Goal: Task Accomplishment & Management: Use online tool/utility

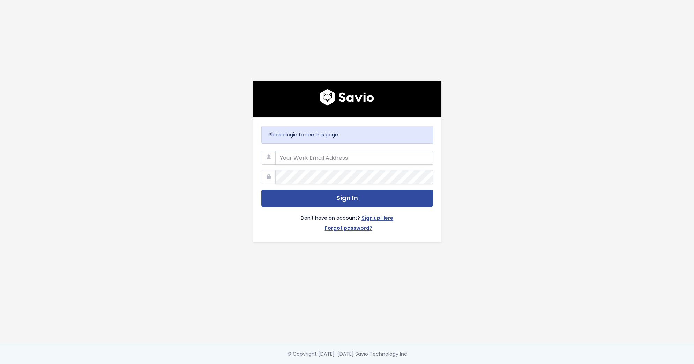
type input "alyssa@stanwith.me"
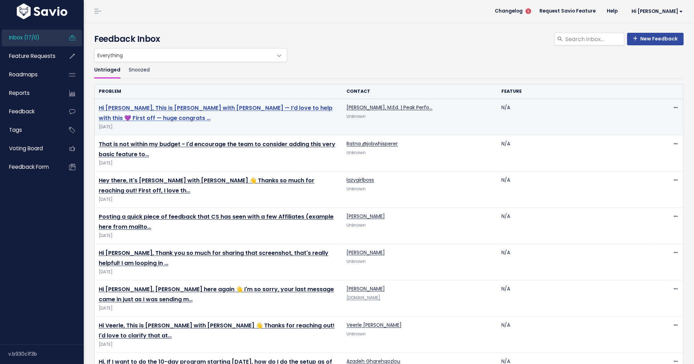
click at [209, 109] on link "Hi Ana, This is Manuela with Stan — I’d love to help with this 💜 First off — hu…" at bounding box center [216, 113] width 234 height 18
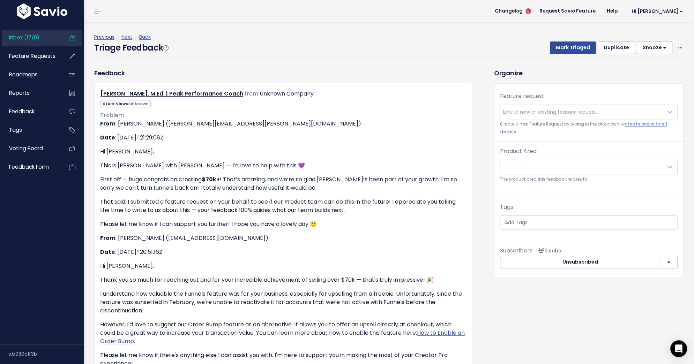
click at [531, 109] on span "Link to new or existing feature request..." at bounding box center [551, 112] width 96 height 7
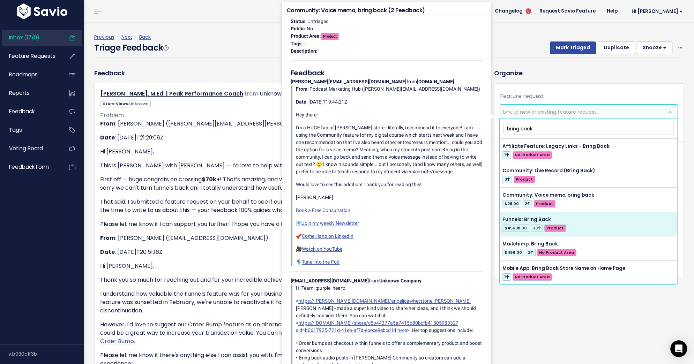
type input "bring back"
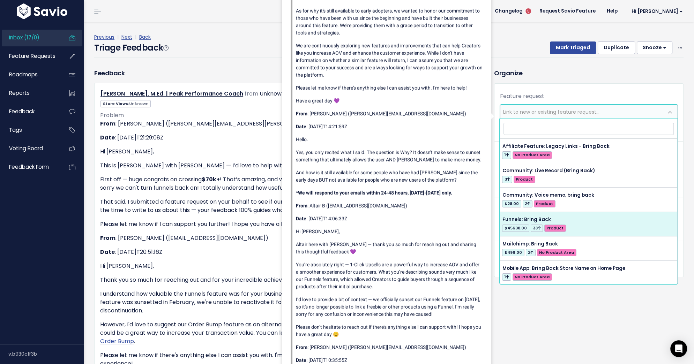
select select "56677"
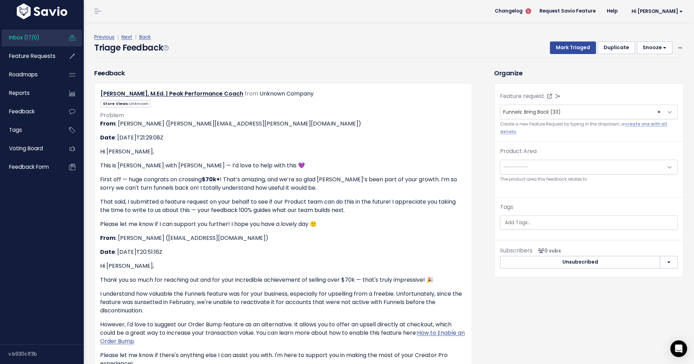
click at [545, 161] on span "---------" at bounding box center [581, 167] width 163 height 14
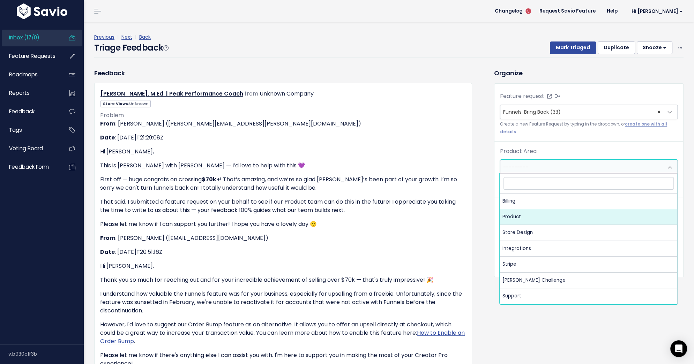
select select "MAIN:PRODUCT"
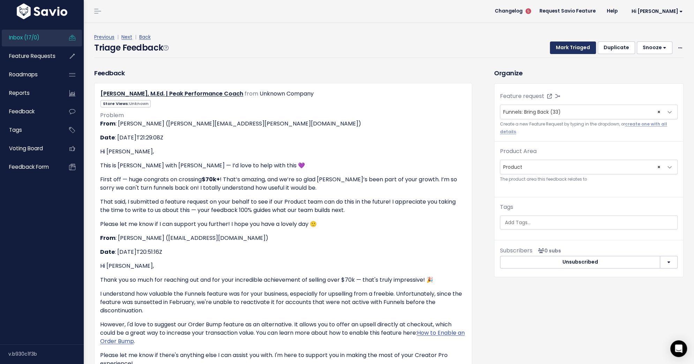
click at [573, 50] on button "Mark Triaged" at bounding box center [573, 48] width 46 height 13
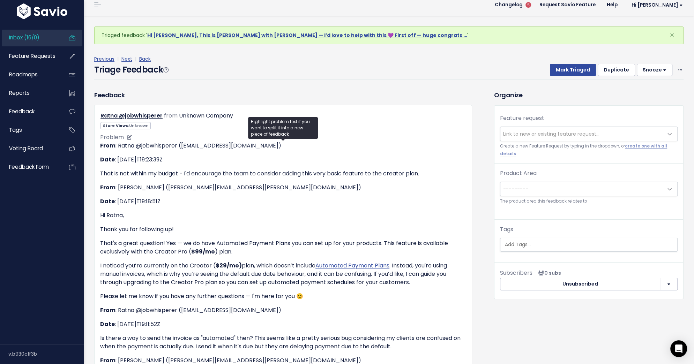
scroll to position [6, 0]
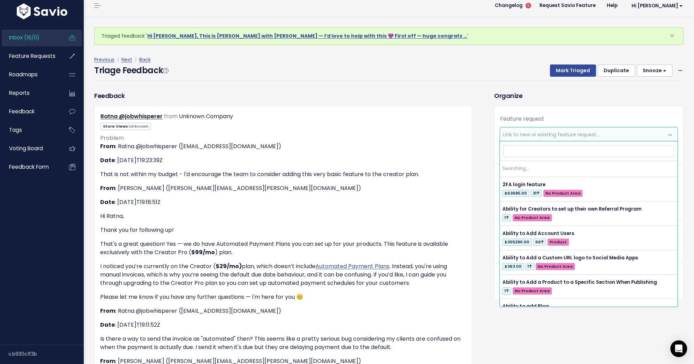
click at [539, 135] on span "Link to new or existing feature request..." at bounding box center [551, 134] width 96 height 7
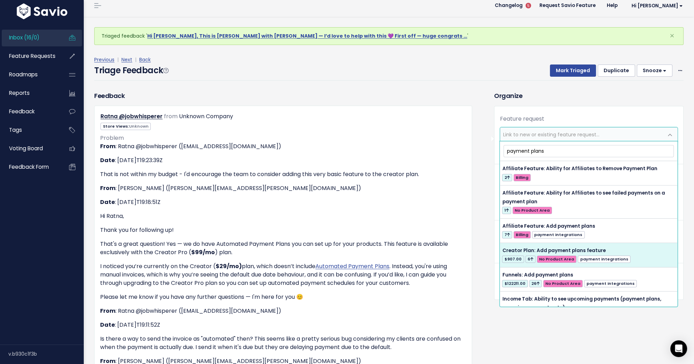
type input "payment plans"
select select "39359"
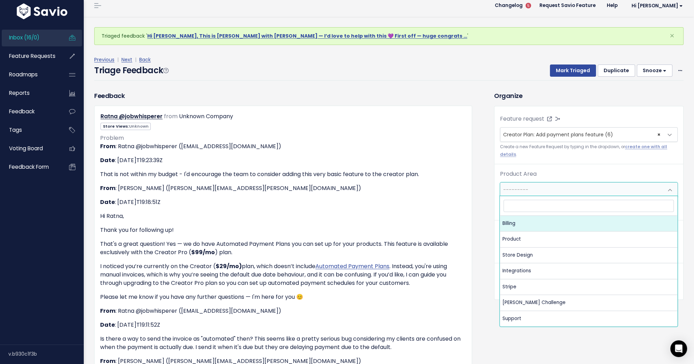
click at [561, 190] on span "---------" at bounding box center [581, 190] width 163 height 14
select select "MAIN:BILLING"
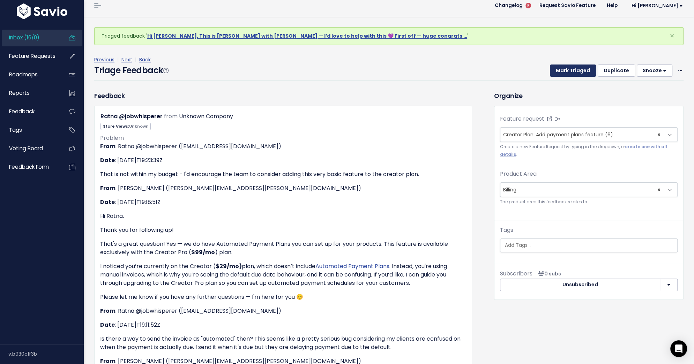
click at [575, 73] on button "Mark Triaged" at bounding box center [573, 71] width 46 height 13
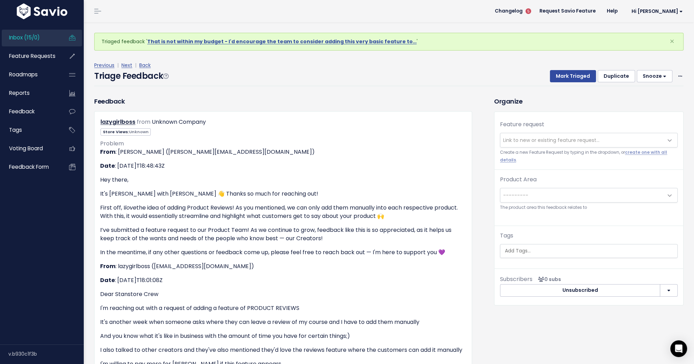
click at [541, 133] on span "Link to new or existing feature request..." at bounding box center [581, 140] width 163 height 14
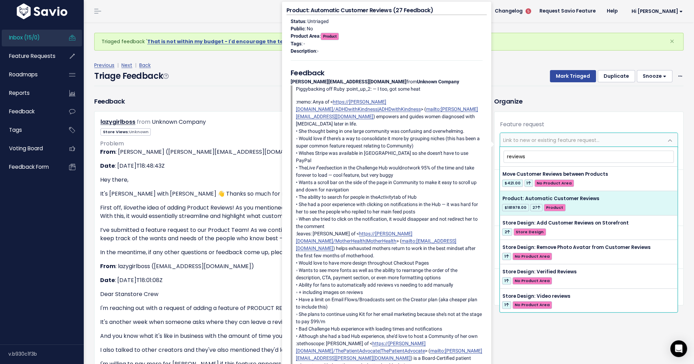
type input "reviews"
select select "28837"
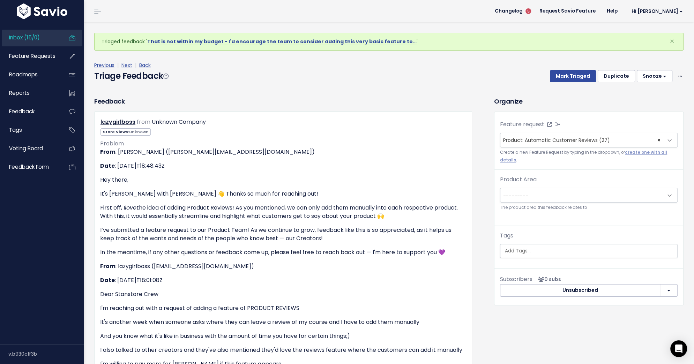
click at [573, 197] on span "---------" at bounding box center [581, 195] width 163 height 14
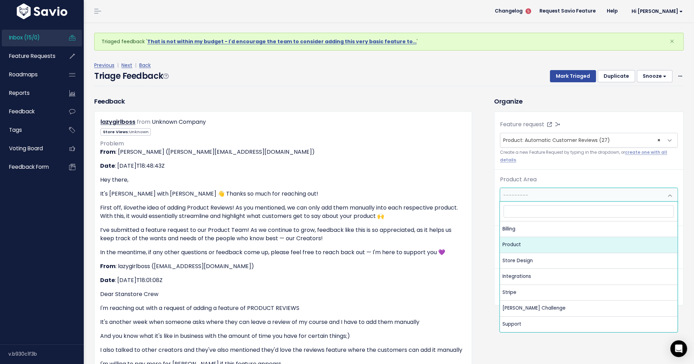
select select "MAIN:PRODUCT"
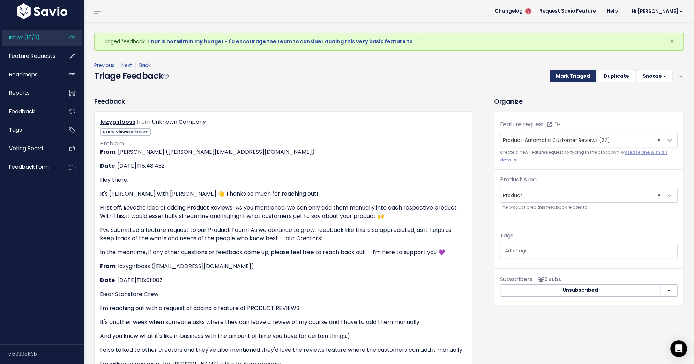
click at [577, 76] on button "Mark Triaged" at bounding box center [573, 76] width 46 height 13
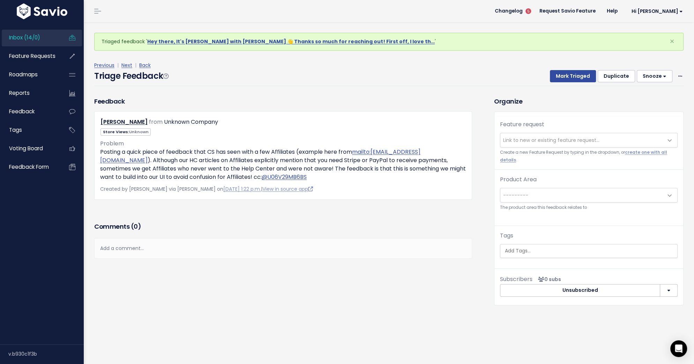
click at [542, 137] on span "Link to new or existing feature request..." at bounding box center [551, 140] width 96 height 7
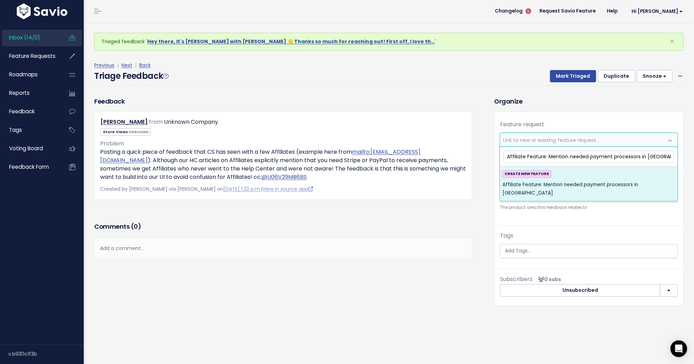
type input "Affiliate Feature: Mention needed payment processors in UI"
click at [575, 178] on div "CREATE NEW FEATURE Affiliate Feature: Mention needed payment processors in UI" at bounding box center [588, 183] width 173 height 27
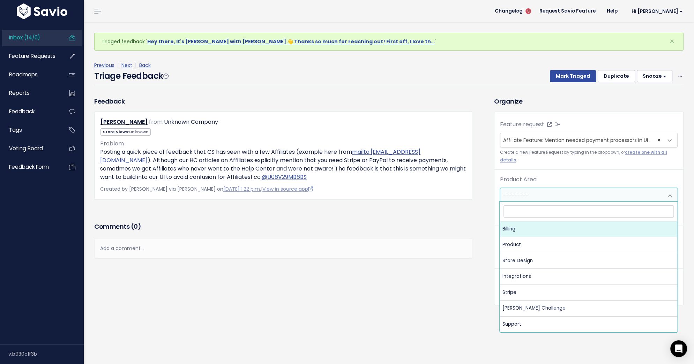
click at [561, 192] on span "---------" at bounding box center [581, 195] width 163 height 14
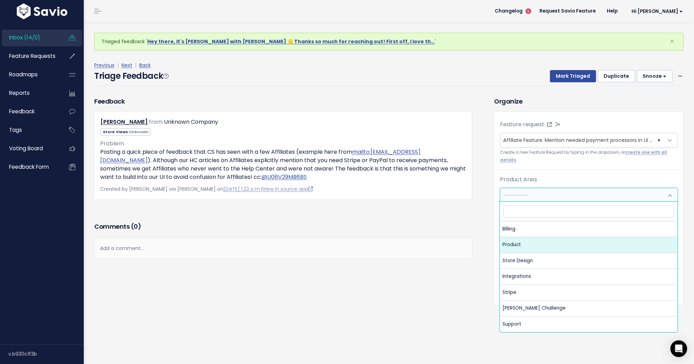
select select "MAIN:PRODUCT"
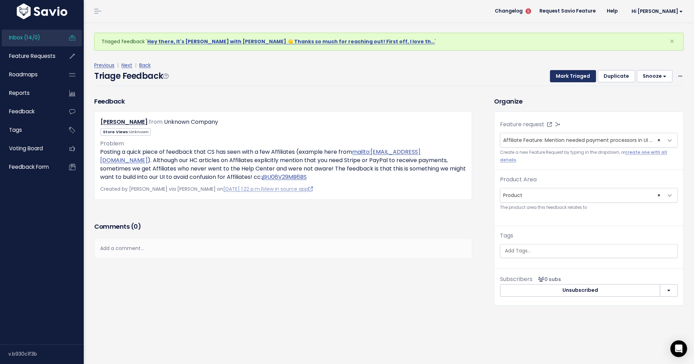
click at [573, 75] on button "Mark Triaged" at bounding box center [573, 76] width 46 height 13
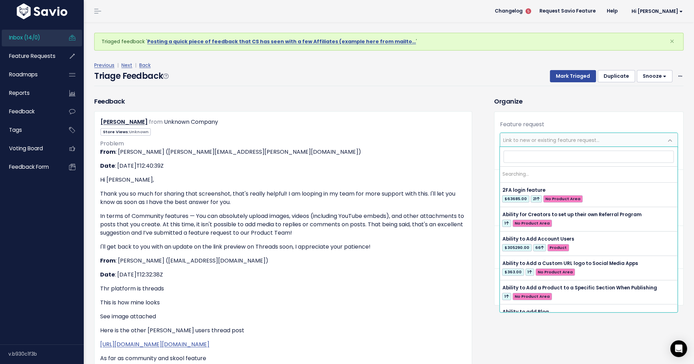
click at [554, 138] on span "Link to new or existing feature request..." at bounding box center [551, 140] width 96 height 7
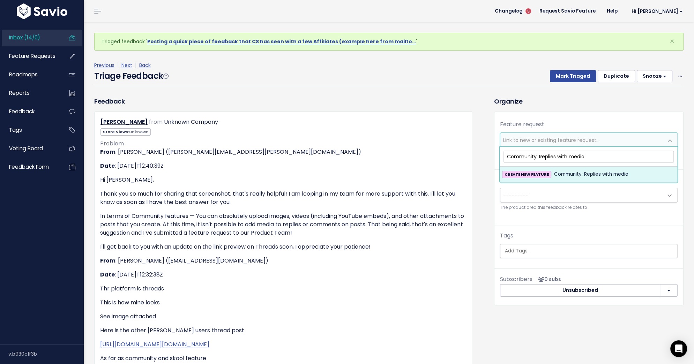
type input "Community: Replies with media"
click at [565, 176] on span "Community: Replies with media" at bounding box center [591, 174] width 74 height 8
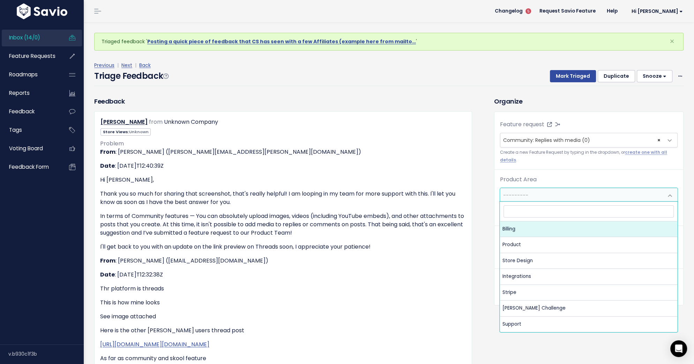
click at [565, 196] on span "---------" at bounding box center [581, 195] width 163 height 14
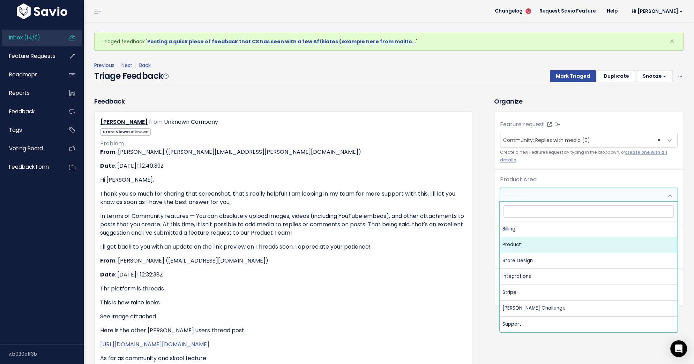
select select "MAIN:PRODUCT"
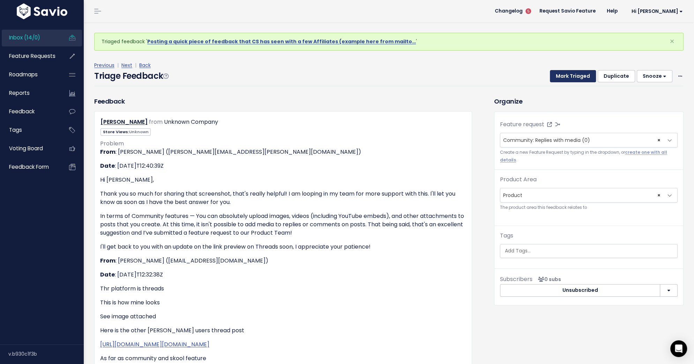
click at [567, 74] on button "Mark Triaged" at bounding box center [573, 76] width 46 height 13
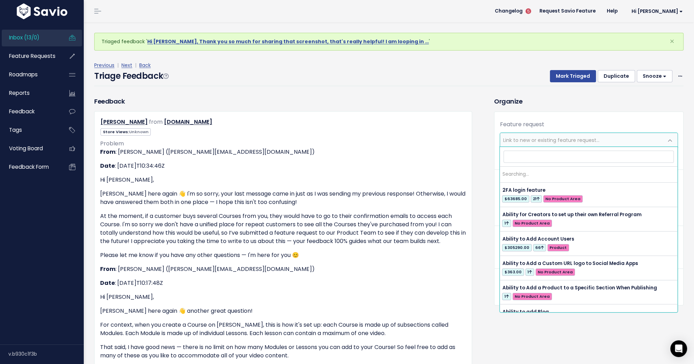
click at [534, 141] on span "Link to new or existing feature request..." at bounding box center [551, 140] width 96 height 7
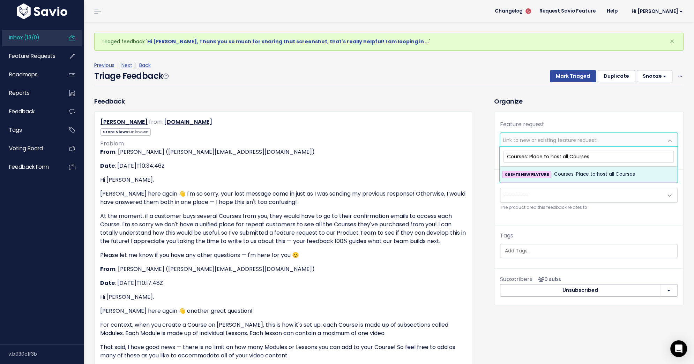
click at [543, 155] on input "Courses: Place to host all Courses" at bounding box center [589, 157] width 170 height 12
click at [560, 155] on input "Courses: Place for customers to host all Courses" at bounding box center [589, 157] width 170 height 12
click at [618, 158] on input "Courses: Place for fans to host all Courses" at bounding box center [589, 157] width 170 height 12
click at [576, 155] on input "Courses: Place for fans to host all Courses" at bounding box center [589, 157] width 170 height 12
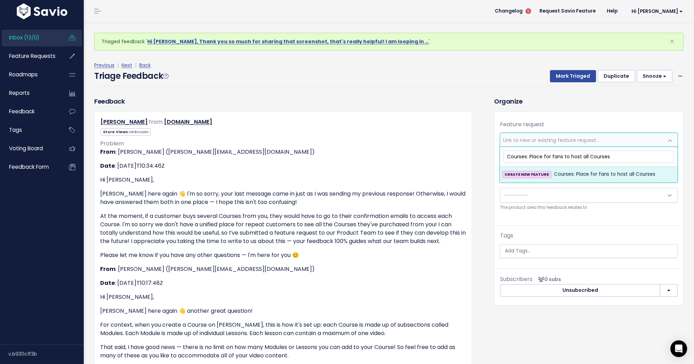
click at [576, 155] on input "Courses: Place for fans to host all Courses" at bounding box center [589, 157] width 170 height 12
click at [587, 156] on input "Courses: Place for fans to see all Courses" at bounding box center [589, 157] width 170 height 12
click at [630, 156] on input "Courses: Place for fans to see all the Courses" at bounding box center [589, 157] width 170 height 12
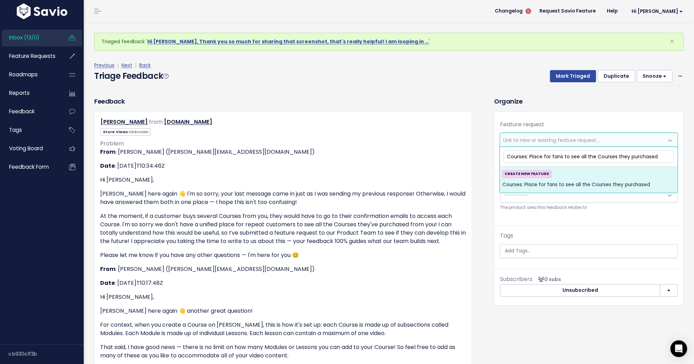
type input "Courses: Place for fans to see all the Courses they purchased"
click at [625, 172] on div "CREATE NEW FEATURE Courses: Place for fans to see all the Courses they purchased" at bounding box center [588, 179] width 173 height 19
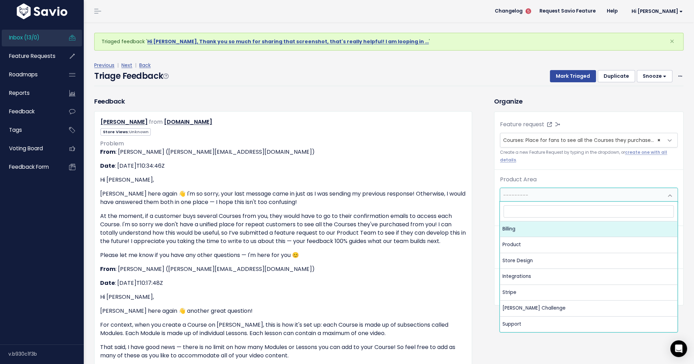
click at [601, 193] on span "---------" at bounding box center [581, 195] width 163 height 14
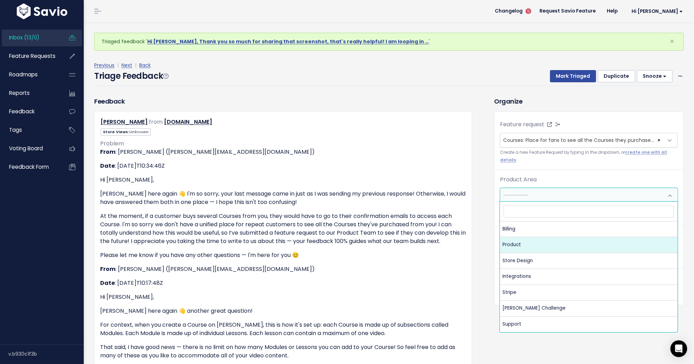
select select "MAIN:PRODUCT"
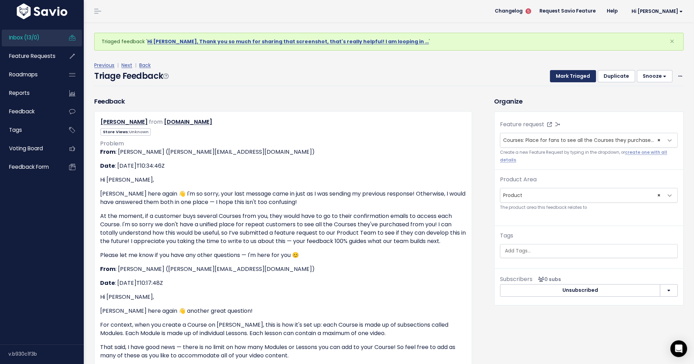
click at [578, 76] on button "Mark Triaged" at bounding box center [573, 76] width 46 height 13
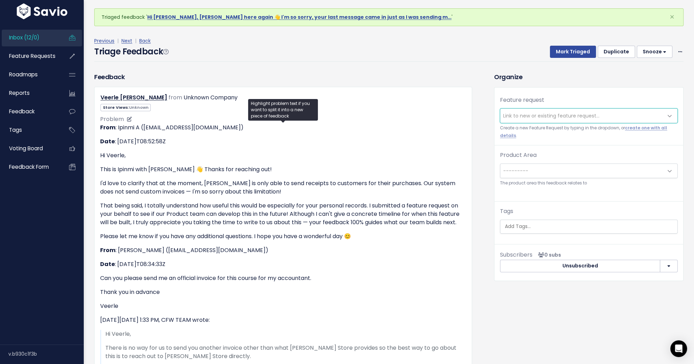
scroll to position [25, 0]
click at [530, 115] on span "Link to new or existing feature request..." at bounding box center [551, 115] width 96 height 7
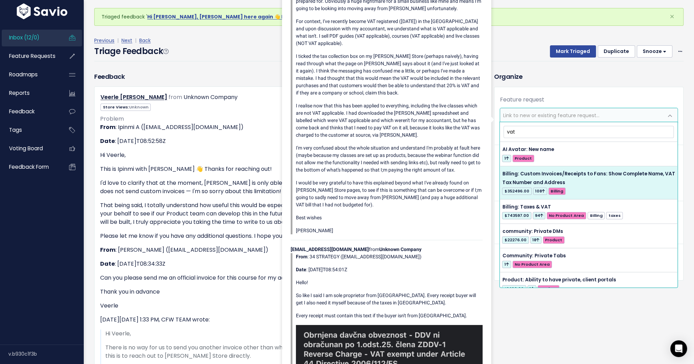
type input "vat"
select select "34043"
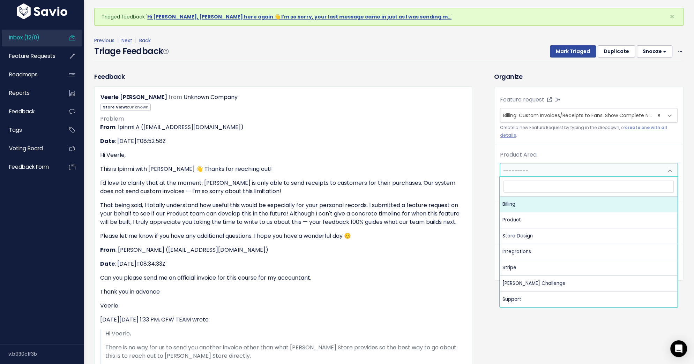
click at [587, 173] on span "---------" at bounding box center [581, 171] width 163 height 14
select select "MAIN:BILLING"
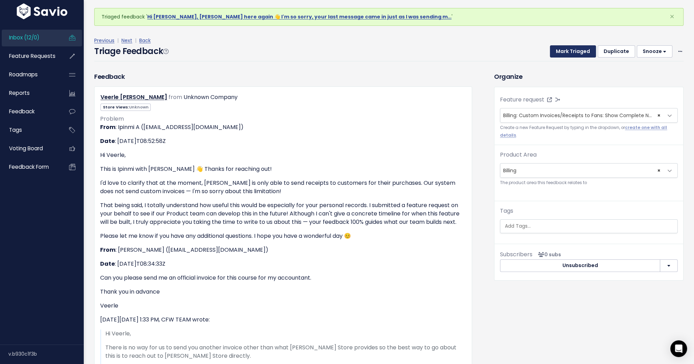
click at [578, 53] on button "Mark Triaged" at bounding box center [573, 51] width 46 height 13
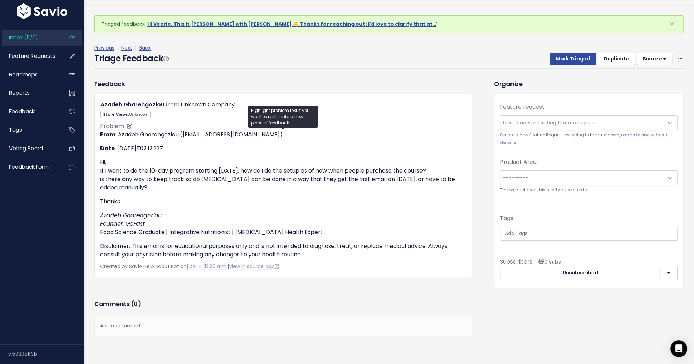
scroll to position [35, 0]
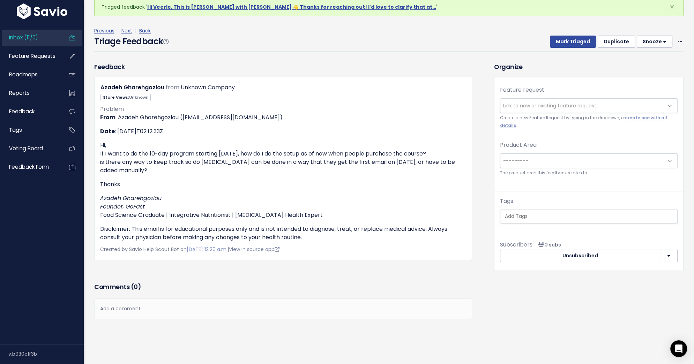
click at [279, 251] on link "View in source app" at bounding box center [254, 249] width 51 height 7
click at [678, 44] on span at bounding box center [680, 41] width 7 height 9
click at [644, 74] on link "Delete" at bounding box center [652, 75] width 50 height 14
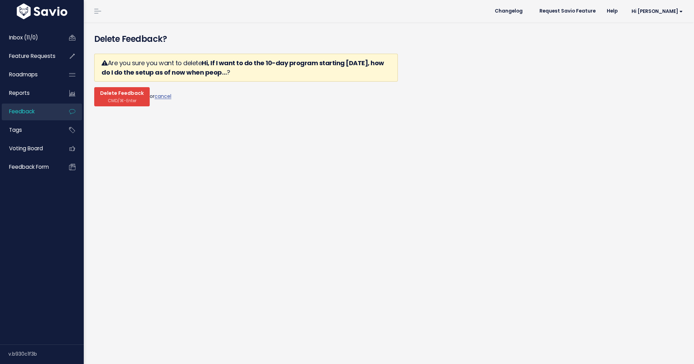
click at [128, 92] on span "Delete Feedback" at bounding box center [122, 93] width 44 height 6
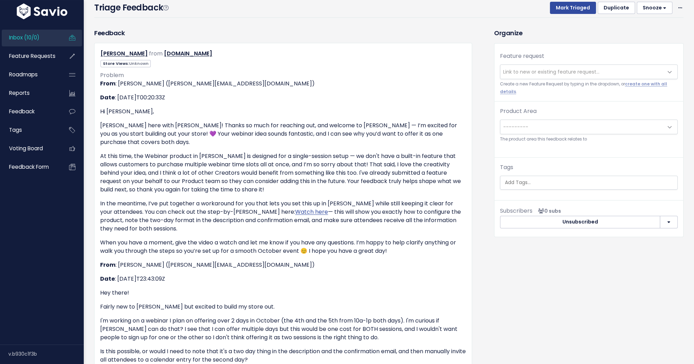
scroll to position [69, 0]
click at [521, 73] on span "Link to new or existing feature request..." at bounding box center [551, 71] width 96 height 7
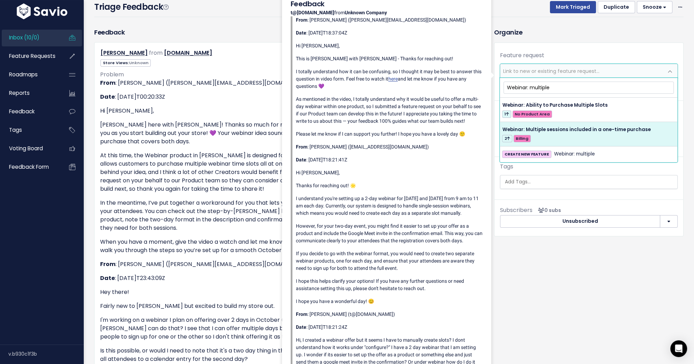
type input "Webinar: multiple"
select select "61608"
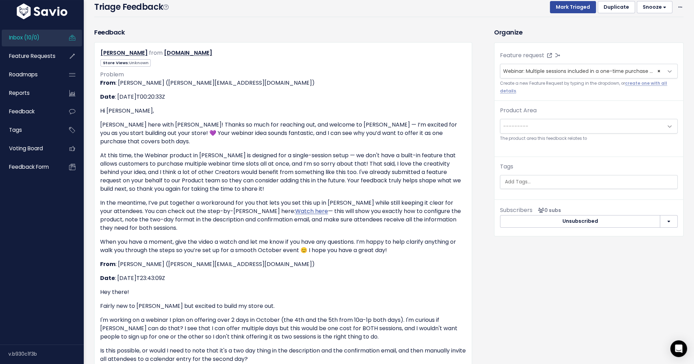
click at [581, 127] on span "---------" at bounding box center [581, 126] width 163 height 14
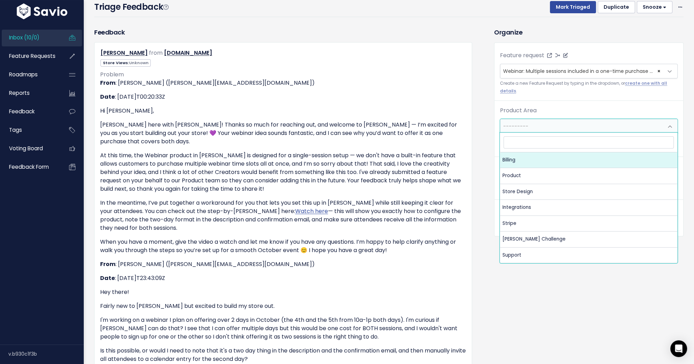
select select
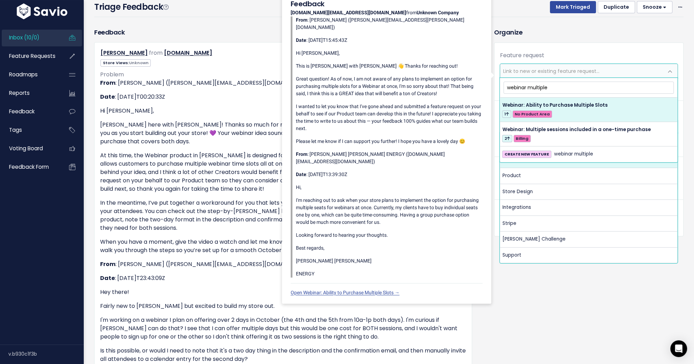
type input "webinar multiple"
select select "55672"
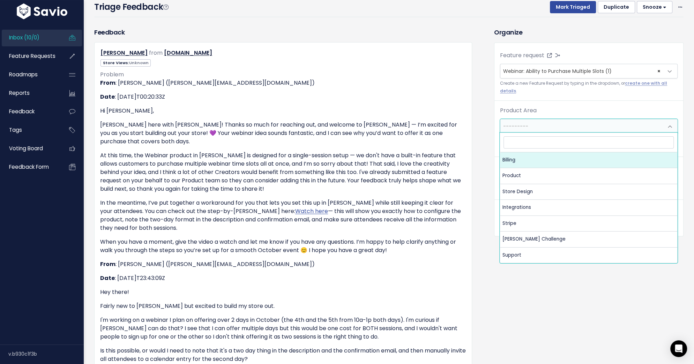
select select "MAIN:BILLING"
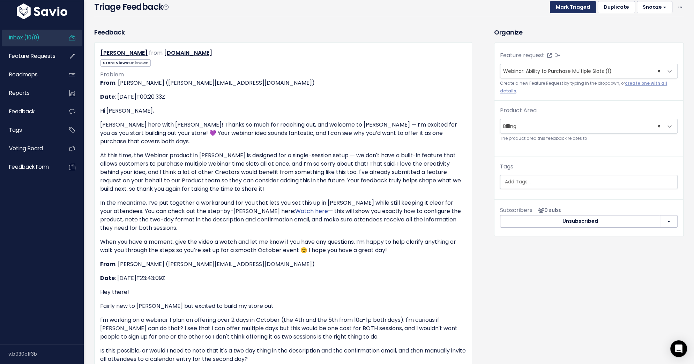
click at [559, 9] on button "Mark Triaged" at bounding box center [573, 7] width 46 height 13
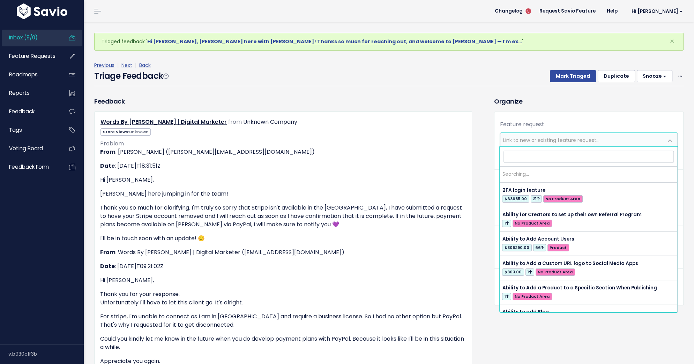
click at [532, 136] on span "Link to new or existing feature request..." at bounding box center [581, 140] width 163 height 14
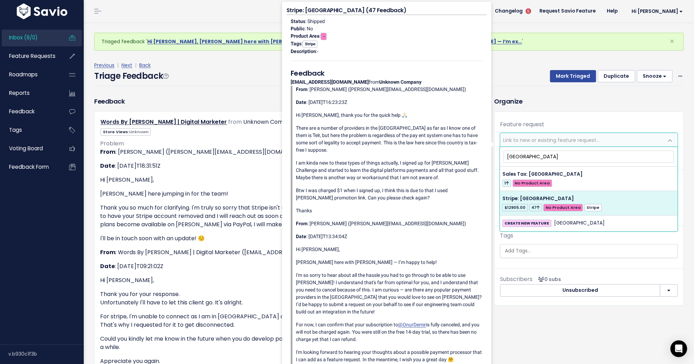
type input "UAE"
select select "31763"
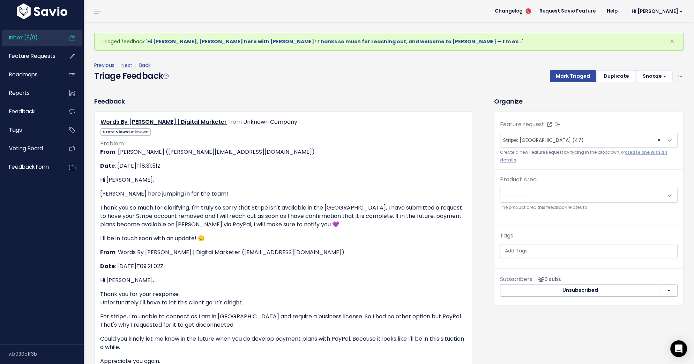
click at [540, 194] on span "---------" at bounding box center [581, 195] width 163 height 14
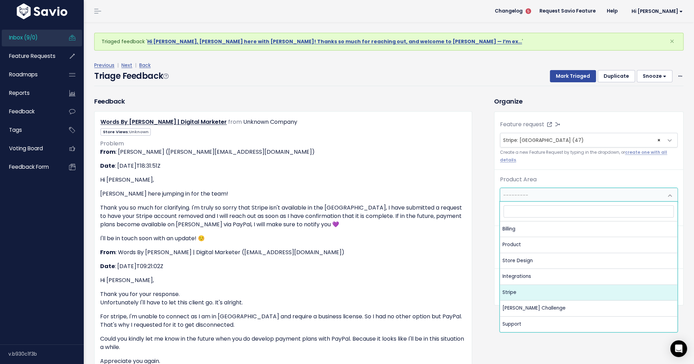
select select "MAIN:STRIPE"
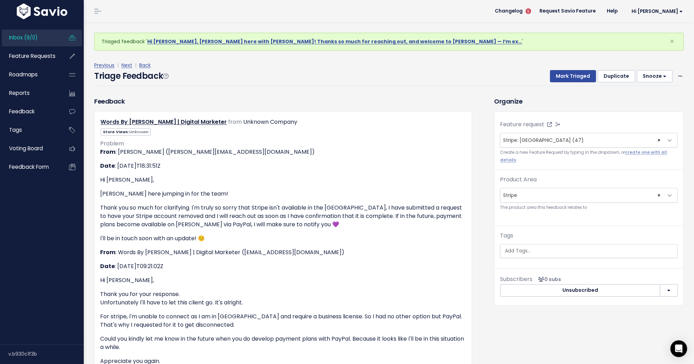
click at [580, 68] on div "Previous | Next | Back" at bounding box center [388, 65] width 589 height 9
click at [579, 74] on button "Mark Triaged" at bounding box center [573, 76] width 46 height 13
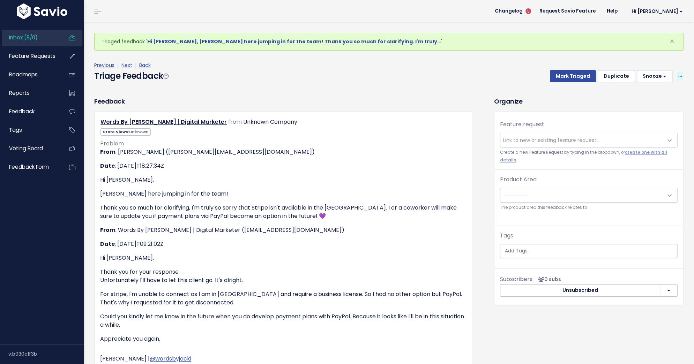
click at [680, 76] on icon at bounding box center [680, 76] width 4 height 5
click at [643, 106] on link "Delete" at bounding box center [652, 109] width 50 height 14
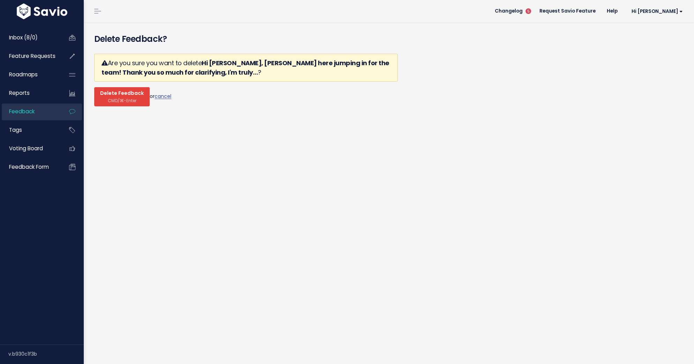
click at [120, 96] on span "Delete Feedback" at bounding box center [122, 93] width 44 height 6
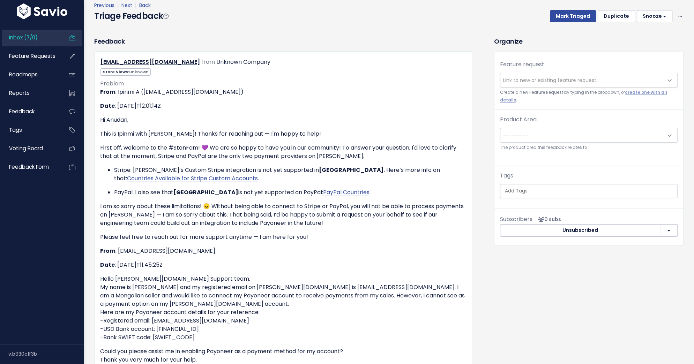
scroll to position [61, 0]
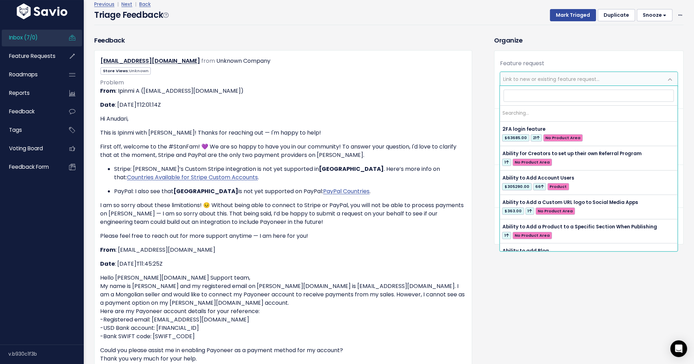
click at [543, 79] on span "Link to new or existing feature request..." at bounding box center [551, 79] width 96 height 7
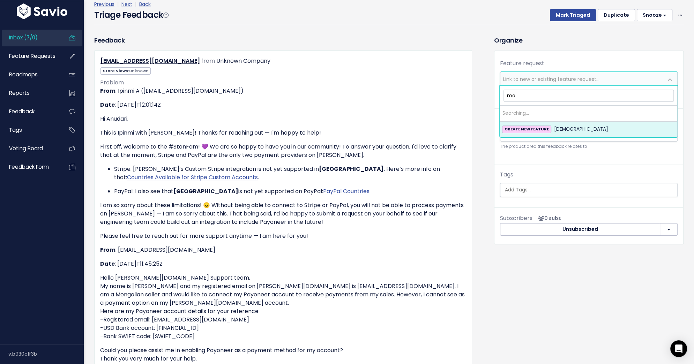
type input "m"
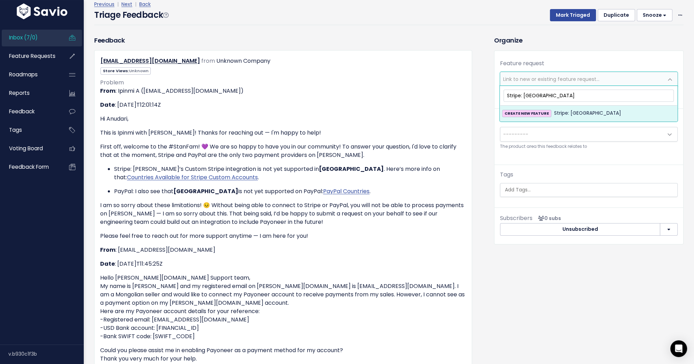
type input "Stripe: Mongolia"
click at [609, 109] on div "CREATE NEW FEATURE Stripe: Mongolia" at bounding box center [588, 113] width 173 height 8
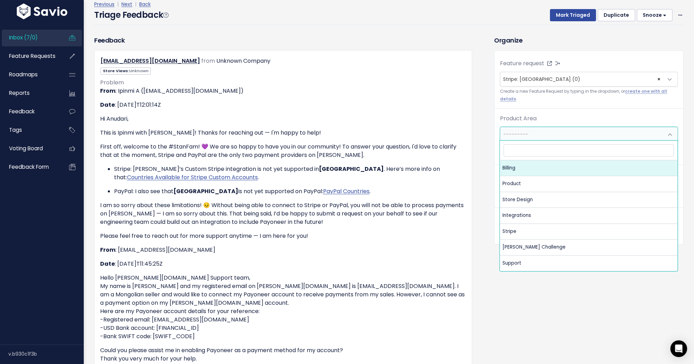
click at [597, 131] on span "---------" at bounding box center [581, 134] width 163 height 14
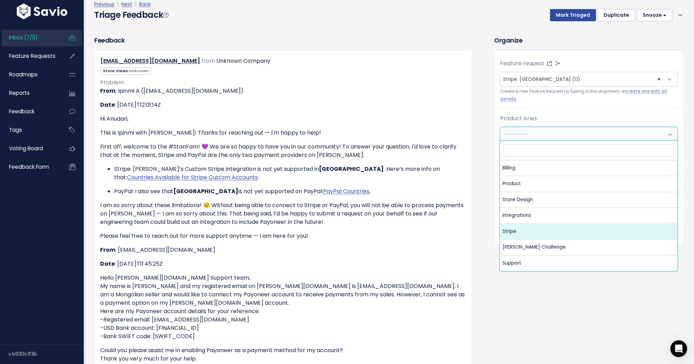
select select "MAIN:STRIPE"
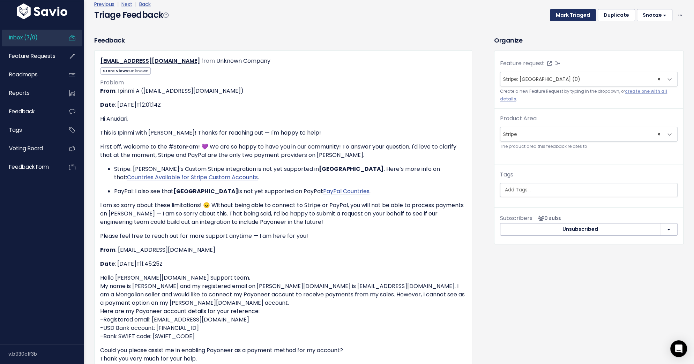
click at [576, 11] on button "Mark Triaged" at bounding box center [573, 15] width 46 height 13
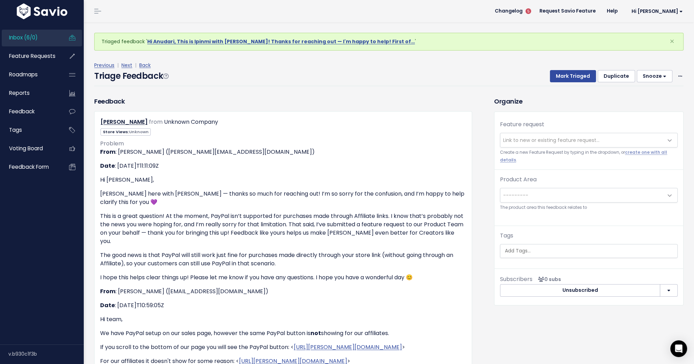
click at [549, 141] on span "Link to new or existing feature request..." at bounding box center [551, 140] width 96 height 7
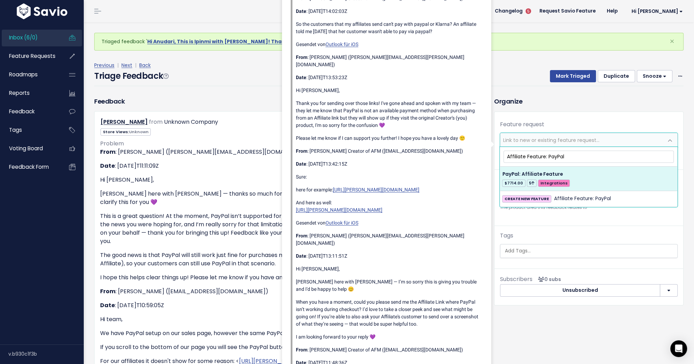
type input "Affiliate Feature: PayPal"
select select "45158"
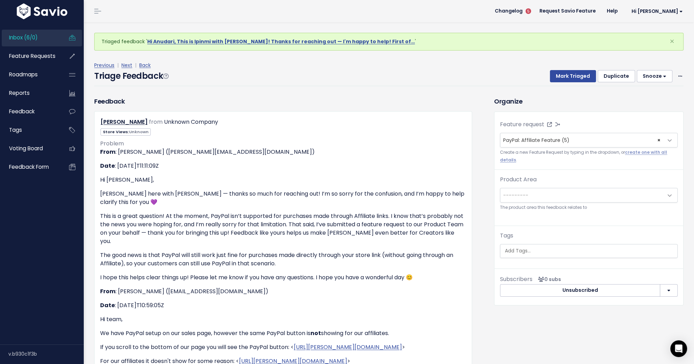
click at [563, 192] on span "---------" at bounding box center [581, 195] width 163 height 14
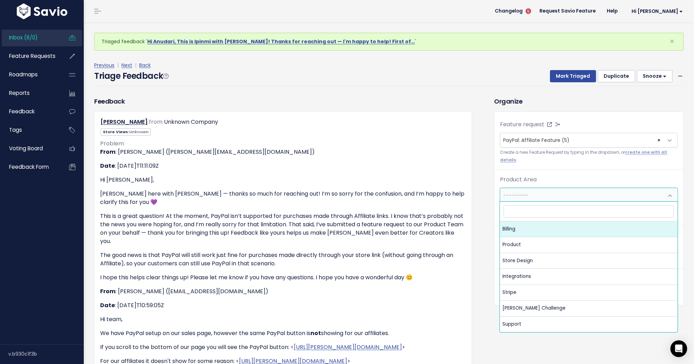
select select "MAIN:BILLING"
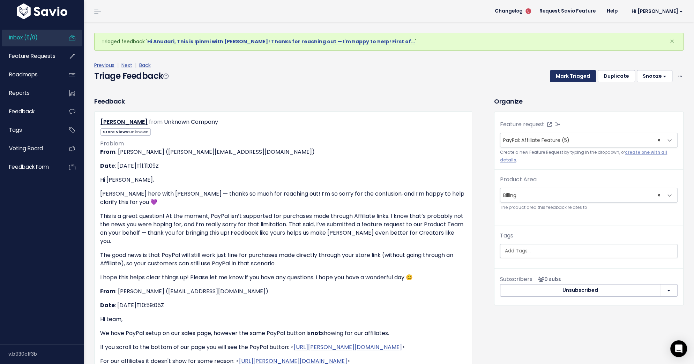
click at [580, 77] on button "Mark Triaged" at bounding box center [573, 76] width 46 height 13
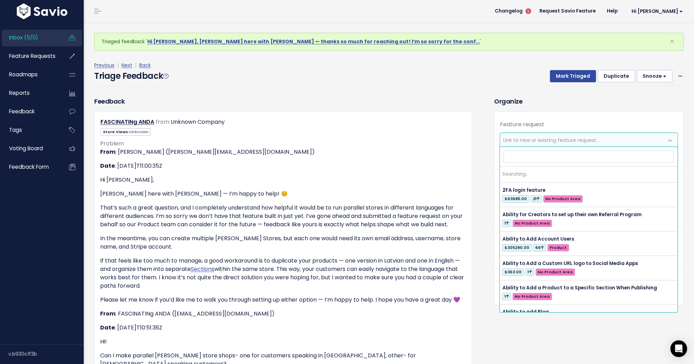
click at [542, 137] on span "Link to new or existing feature request..." at bounding box center [551, 140] width 96 height 7
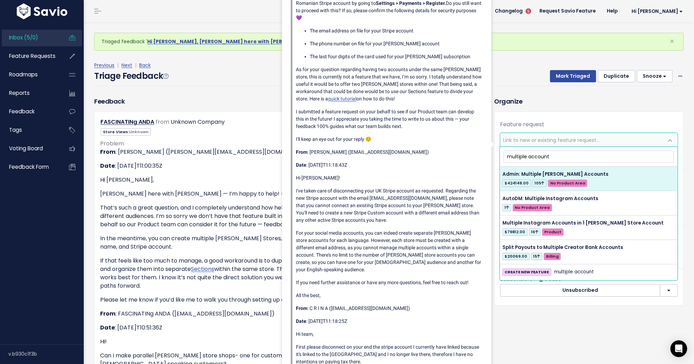
type input "multiple account"
select select "27465"
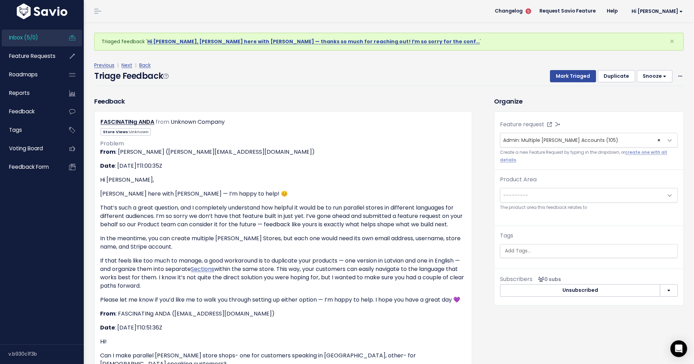
click at [548, 199] on span "---------" at bounding box center [581, 195] width 163 height 14
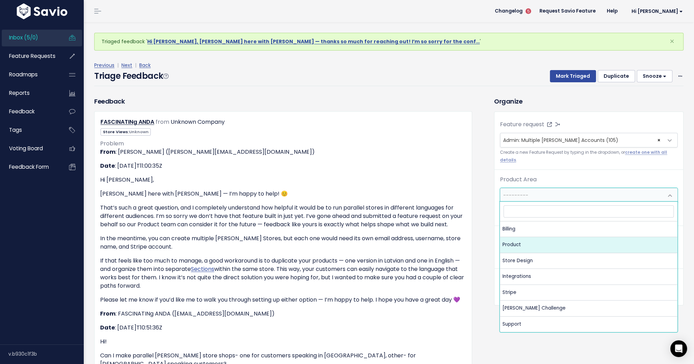
select select "MAIN:PRODUCT"
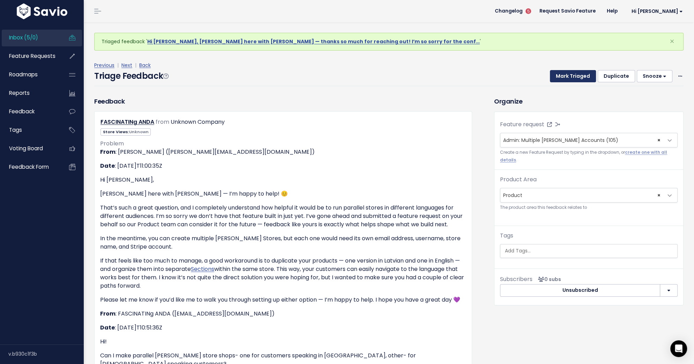
click at [567, 75] on button "Mark Triaged" at bounding box center [573, 76] width 46 height 13
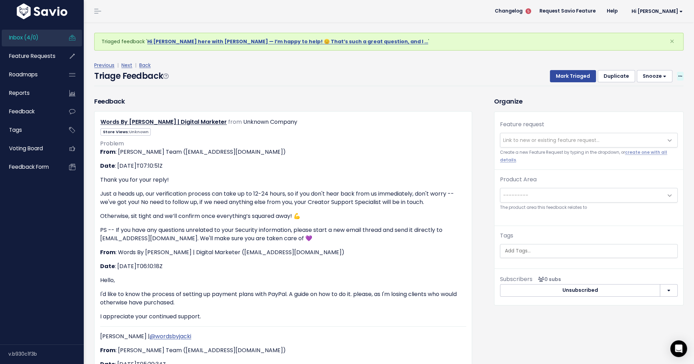
click at [677, 76] on span at bounding box center [680, 76] width 7 height 9
click at [665, 106] on link "Delete" at bounding box center [652, 109] width 50 height 14
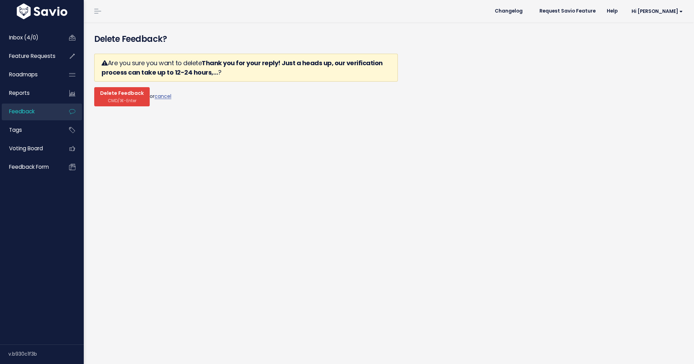
click at [109, 95] on span "Delete Feedback" at bounding box center [122, 93] width 44 height 6
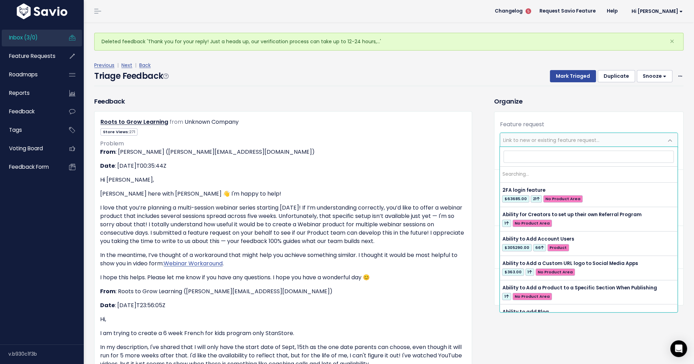
click at [528, 140] on span "Link to new or existing feature request..." at bounding box center [551, 140] width 96 height 7
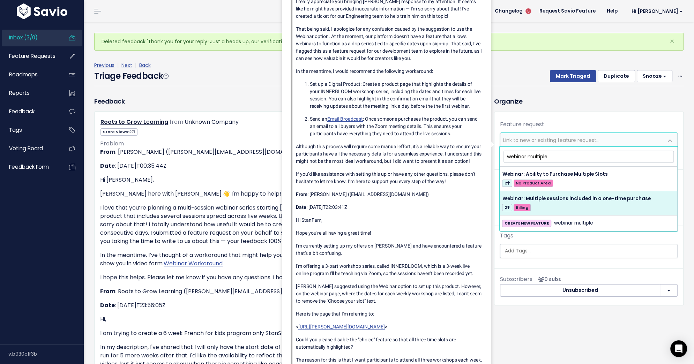
type input "webinar multiple"
select select "61608"
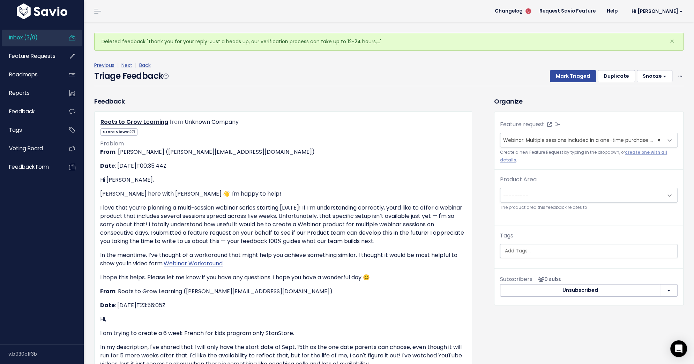
click at [589, 196] on span "---------" at bounding box center [581, 195] width 163 height 14
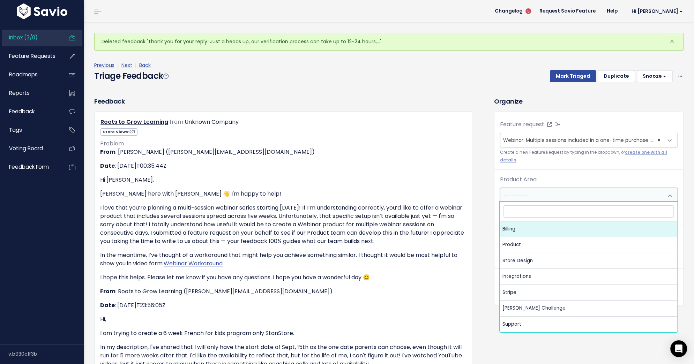
select select "MAIN:BILLING"
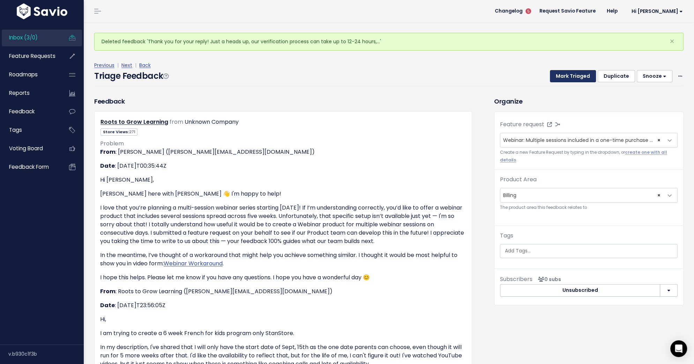
click at [575, 77] on button "Mark Triaged" at bounding box center [573, 76] width 46 height 13
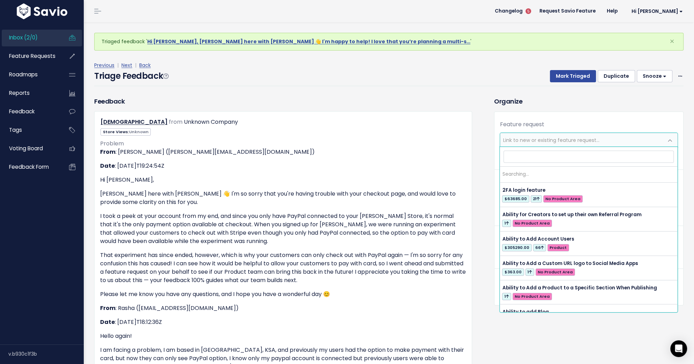
click at [567, 137] on span "Link to new or existing feature request..." at bounding box center [551, 140] width 96 height 7
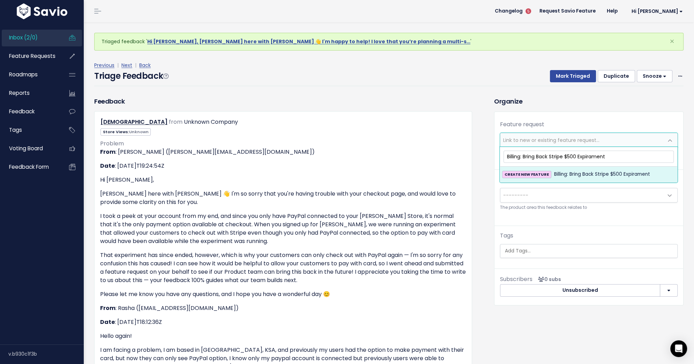
type input "Billing: Bring Back Stripe $500 Expirament"
click at [573, 178] on li "CREATE NEW FEATURE Billing: Bring Back Stripe $500 Expirament" at bounding box center [588, 174] width 177 height 15
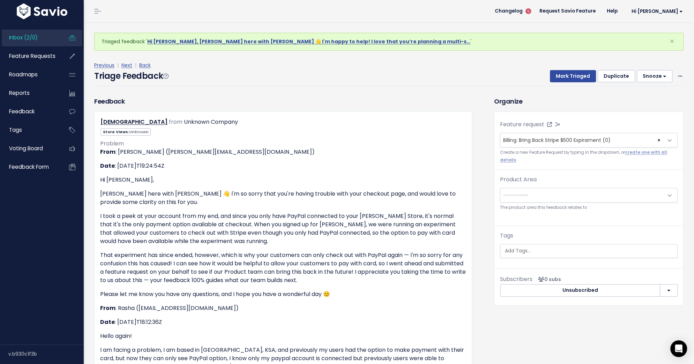
click at [572, 197] on span "---------" at bounding box center [581, 195] width 163 height 14
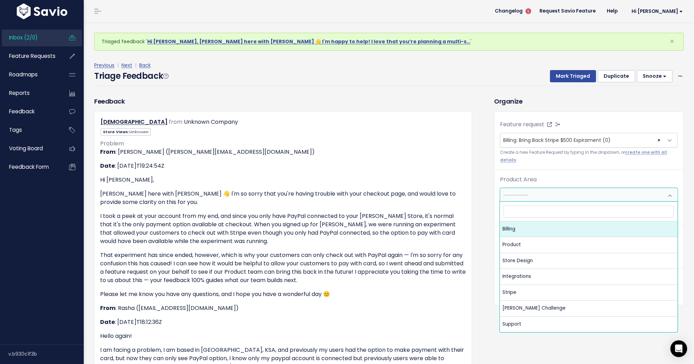
select select "MAIN:BILLING"
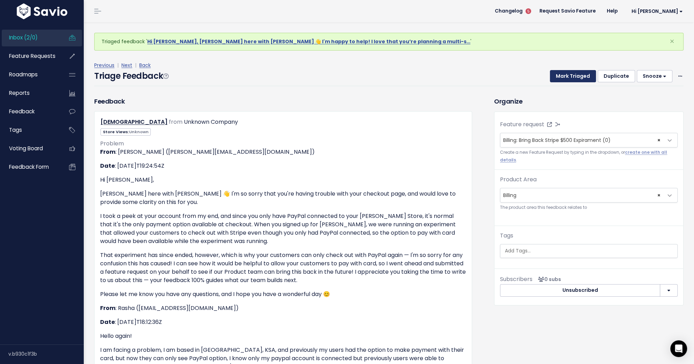
click at [575, 81] on button "Mark Triaged" at bounding box center [573, 76] width 46 height 13
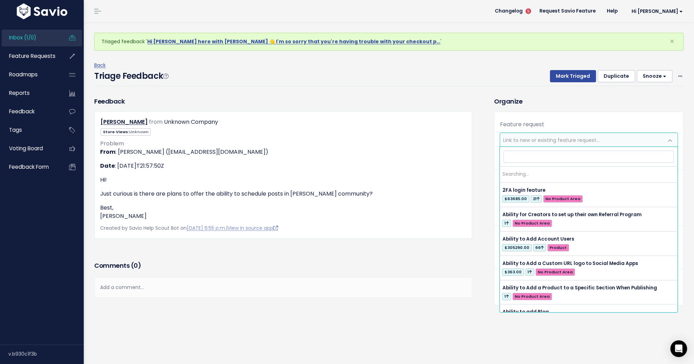
click at [567, 139] on span "Link to new or existing feature request..." at bounding box center [551, 140] width 96 height 7
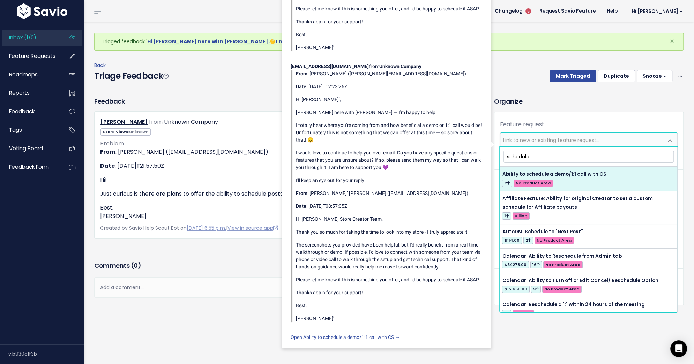
click at [521, 155] on input "schedule" at bounding box center [589, 157] width 170 height 12
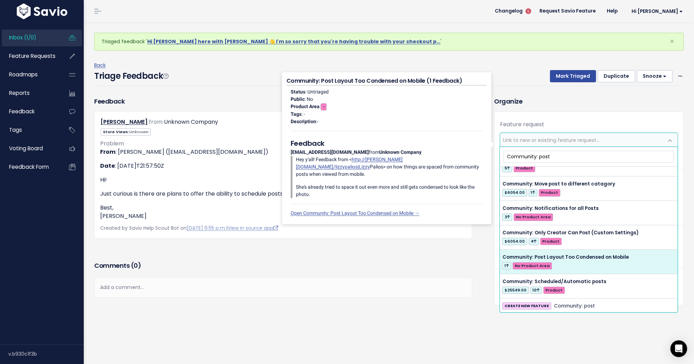
scroll to position [137, 0]
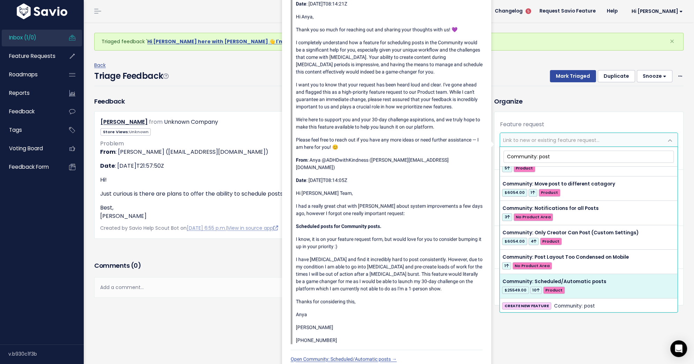
type input "Community: post"
select select "61034"
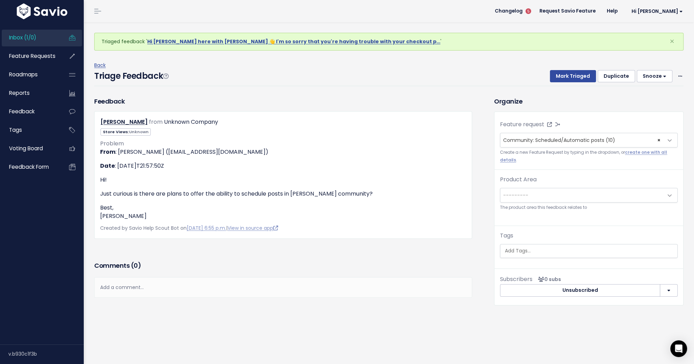
click at [546, 196] on span "---------" at bounding box center [581, 195] width 163 height 14
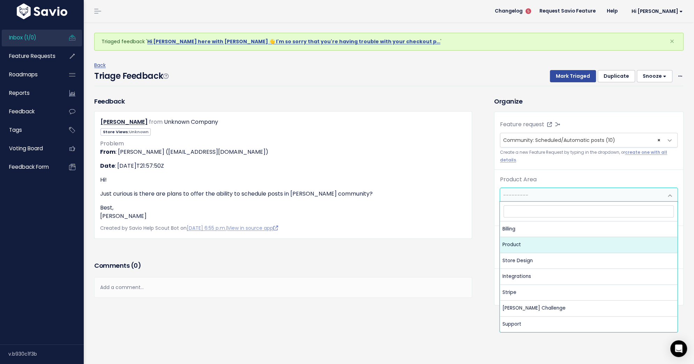
select select "MAIN:PRODUCT"
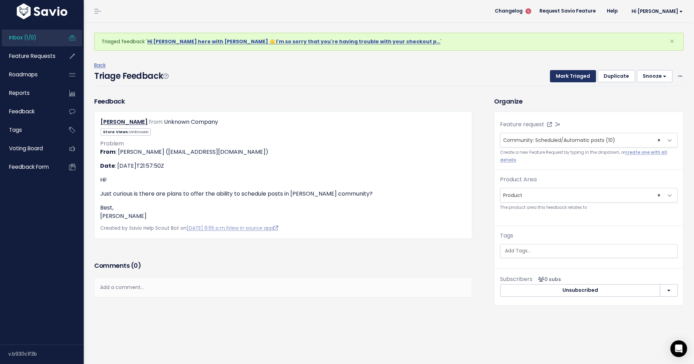
click at [572, 72] on button "Mark Triaged" at bounding box center [573, 76] width 46 height 13
